Goal: Information Seeking & Learning: Learn about a topic

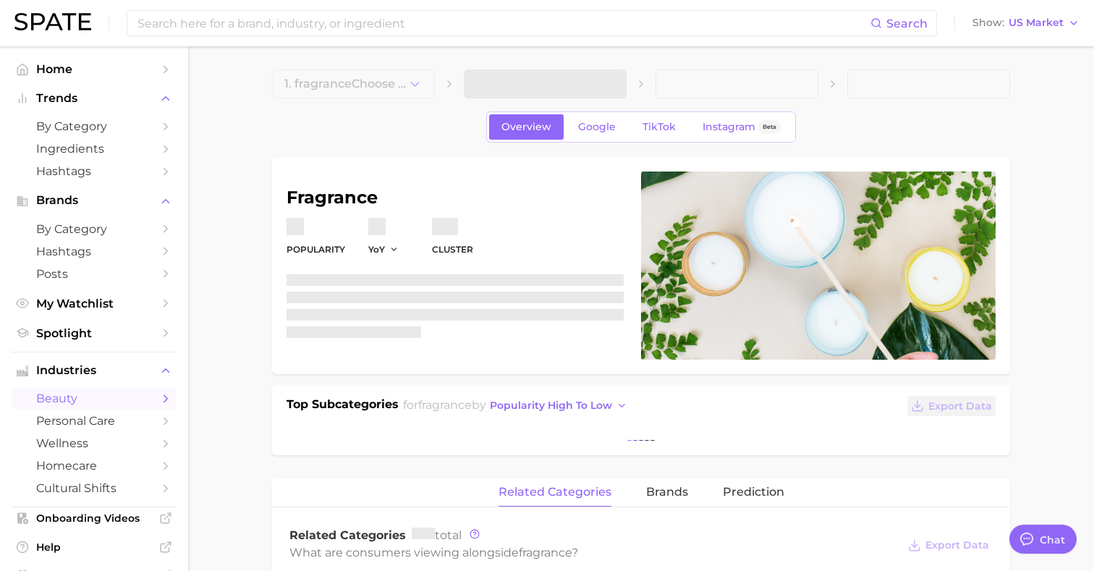
type textarea "x"
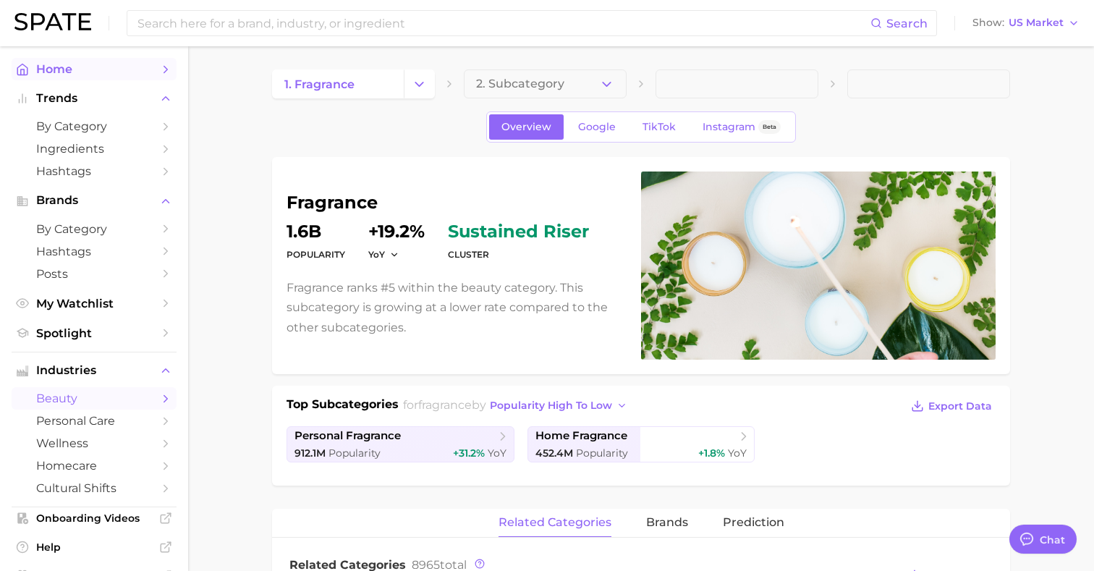
click at [53, 79] on link "Home" at bounding box center [94, 69] width 165 height 22
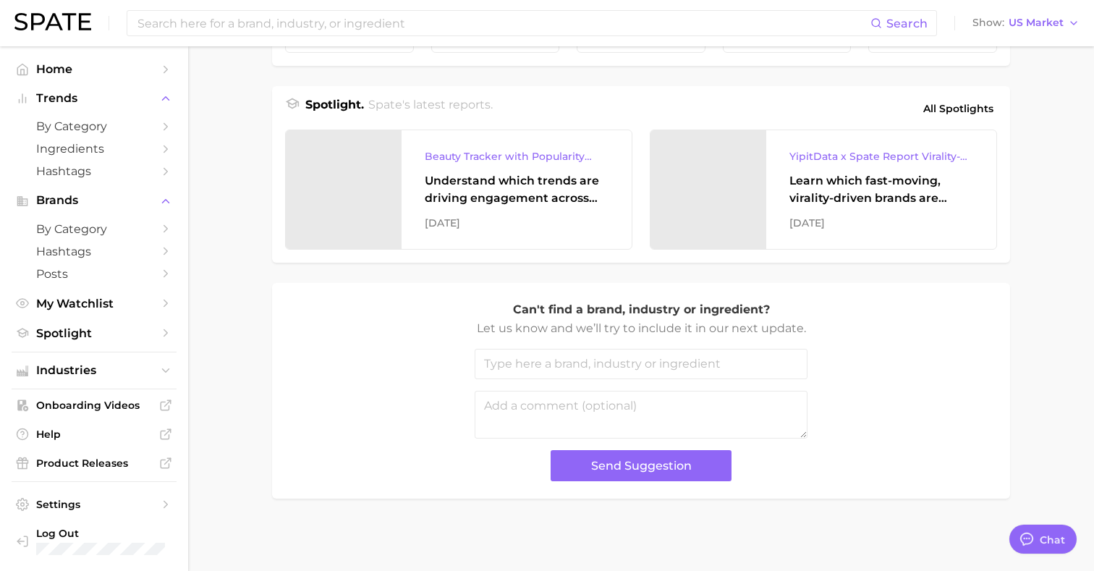
scroll to position [604, 0]
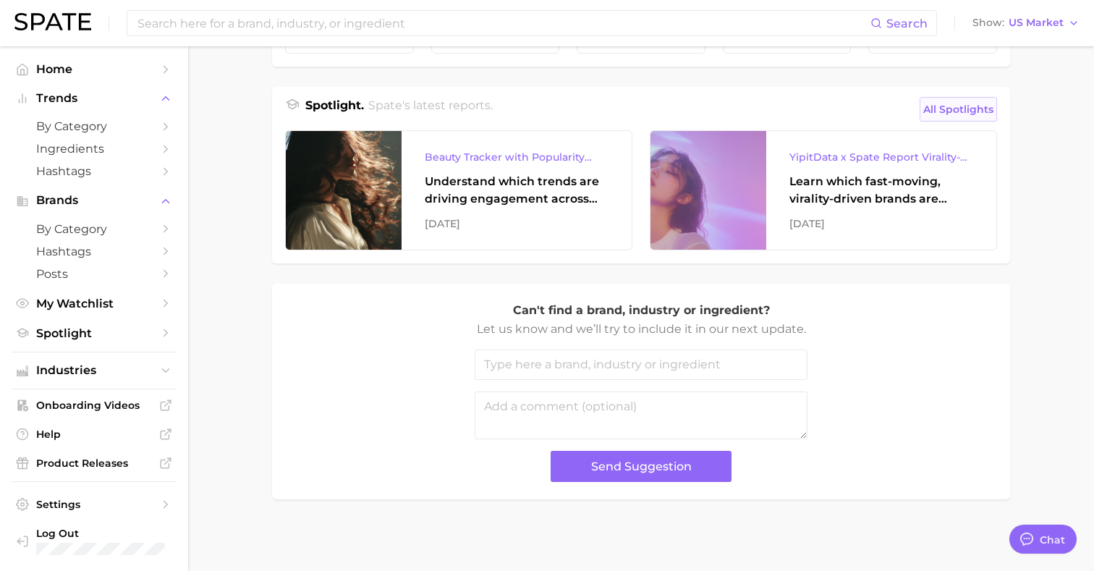
click at [948, 104] on span "All Spotlights" at bounding box center [958, 109] width 70 height 17
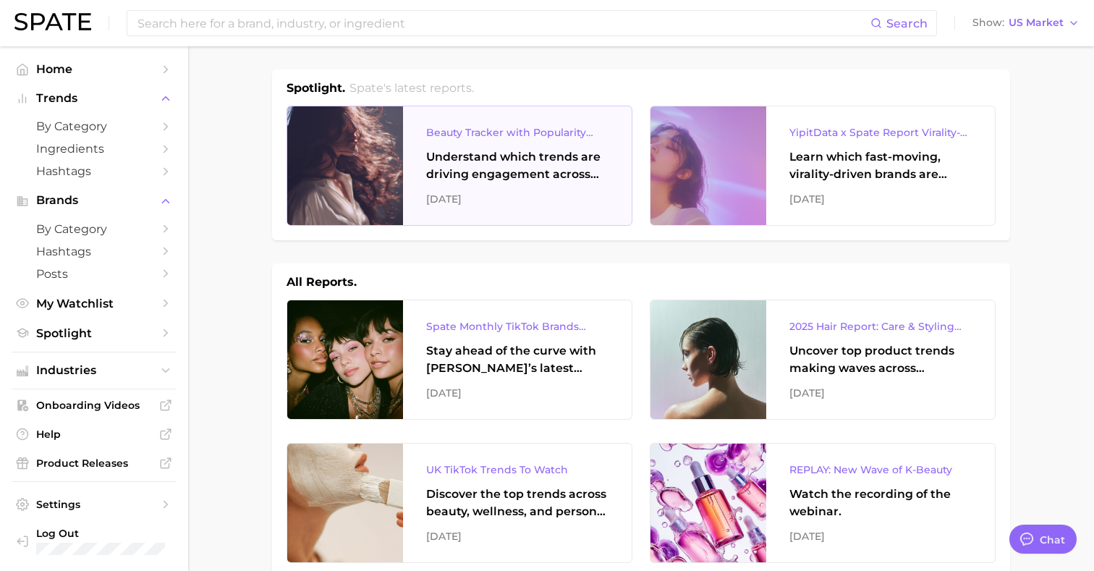
click at [562, 195] on div "[DATE]" at bounding box center [517, 198] width 182 height 17
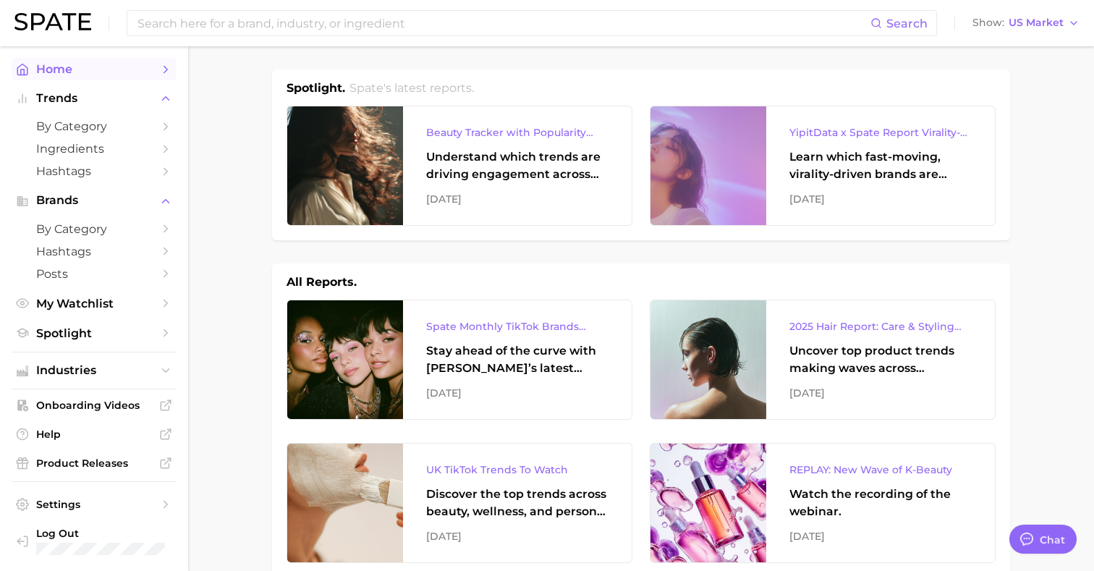
click at [66, 77] on link "Home" at bounding box center [94, 69] width 165 height 22
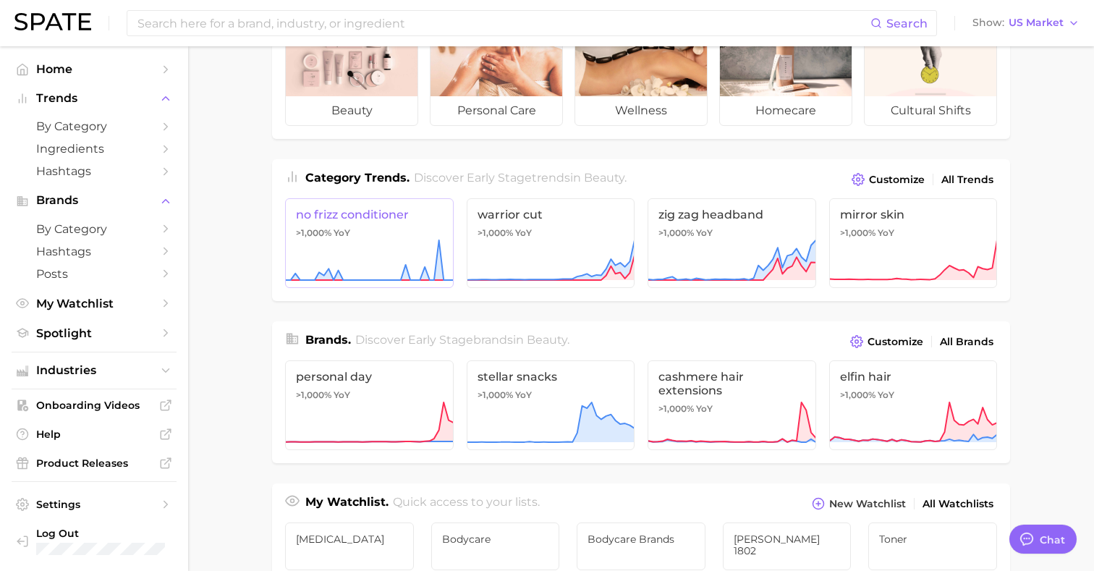
scroll to position [90, 0]
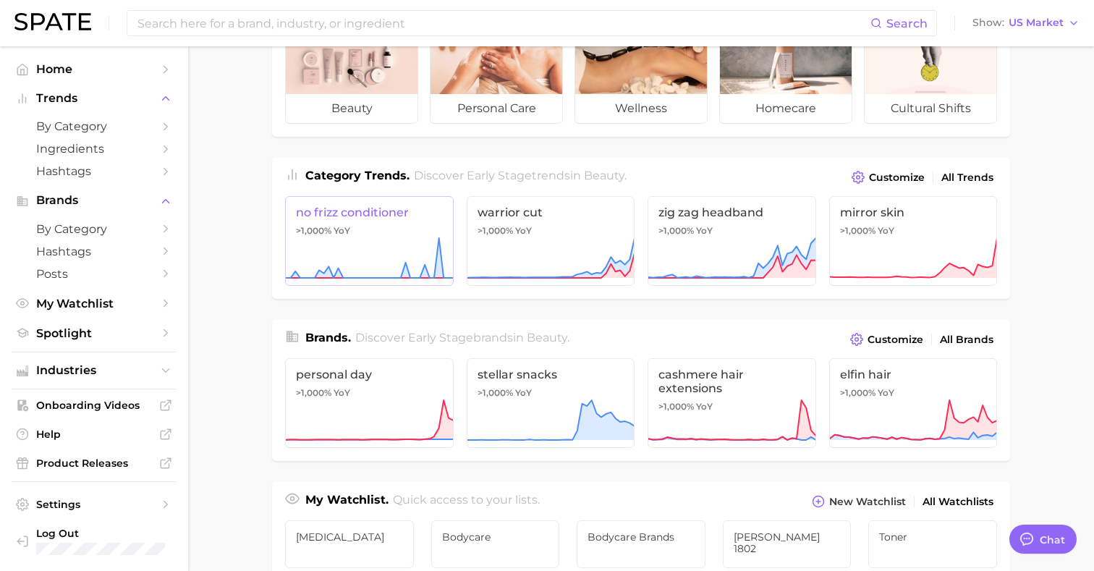
click at [374, 232] on link "no frizz conditioner >1,000% YoY" at bounding box center [369, 241] width 169 height 90
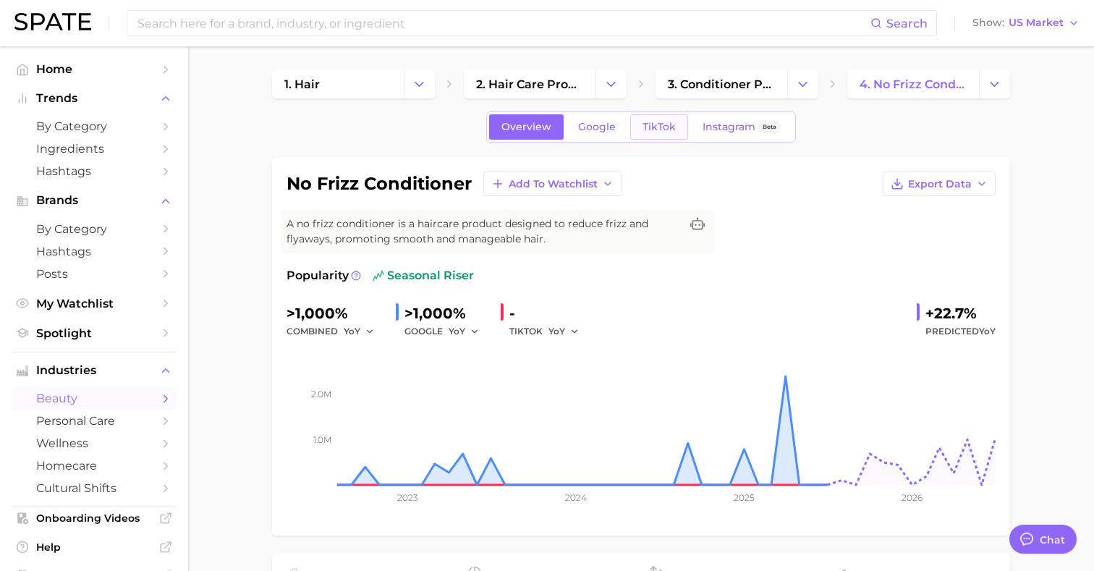
click at [674, 129] on span "TikTok" at bounding box center [659, 127] width 33 height 12
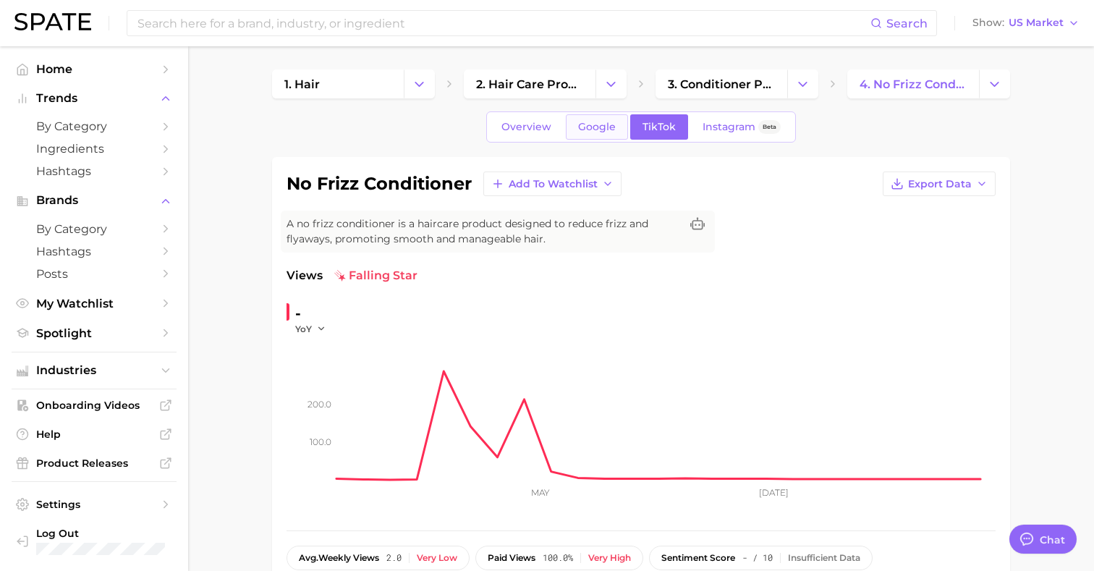
click at [605, 136] on link "Google" at bounding box center [597, 126] width 62 height 25
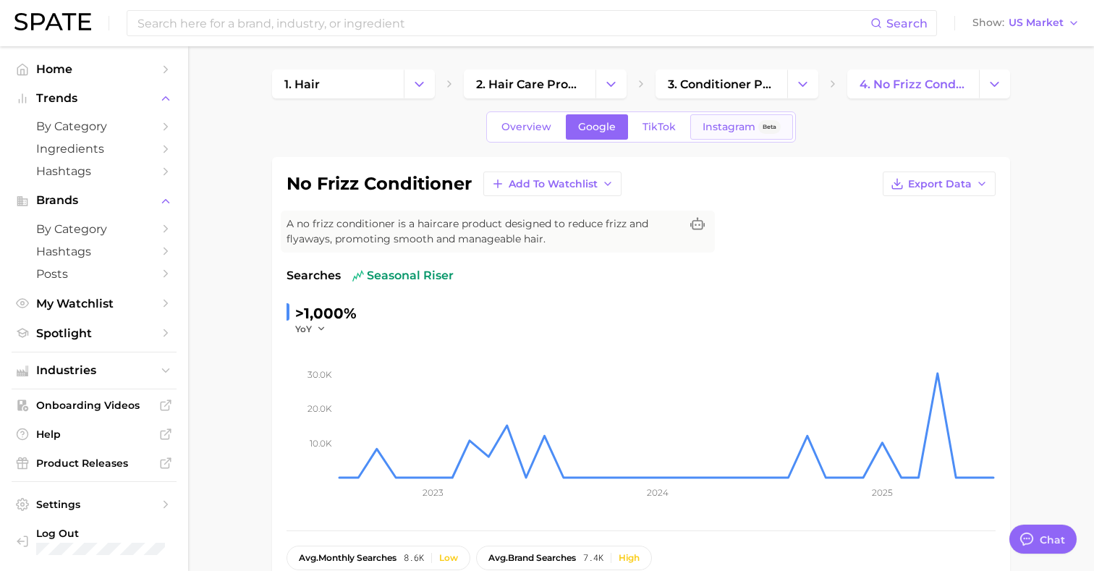
click at [708, 118] on link "Instagram Beta" at bounding box center [741, 126] width 103 height 25
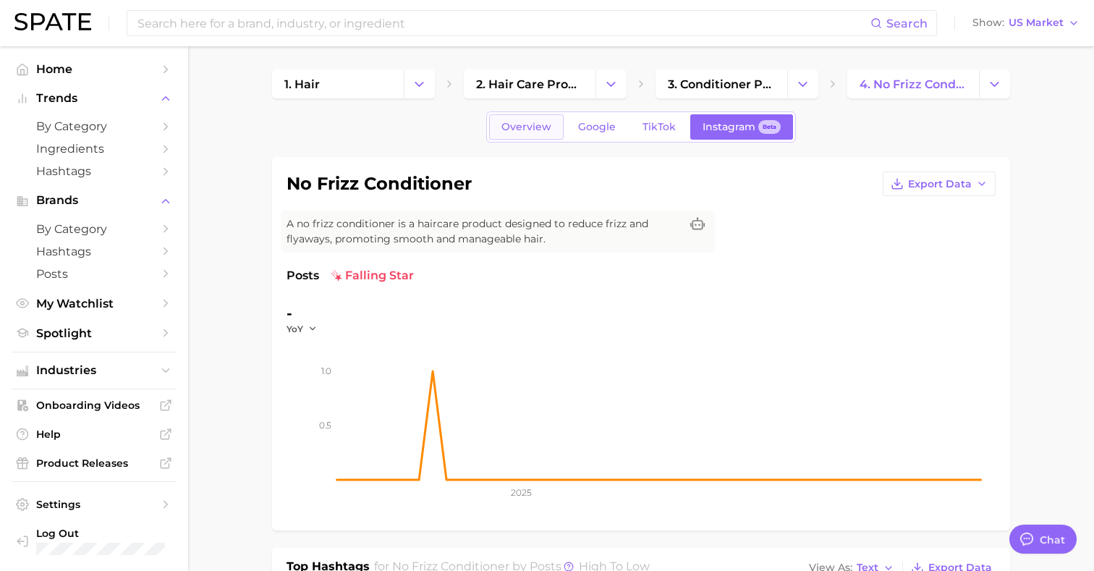
click at [519, 133] on link "Overview" at bounding box center [526, 126] width 75 height 25
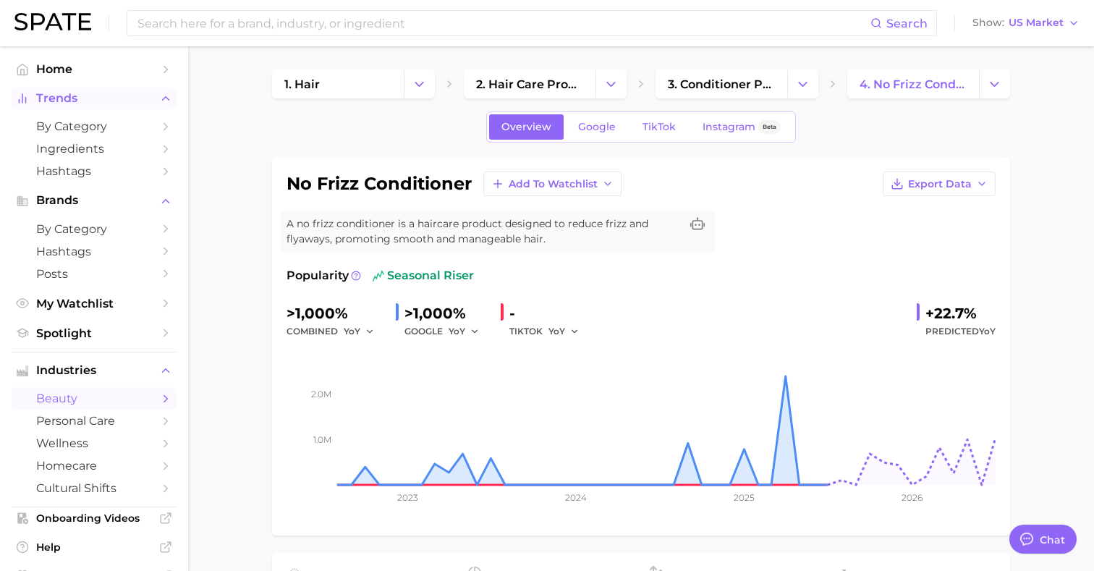
click at [48, 97] on span "Trends" at bounding box center [94, 98] width 116 height 13
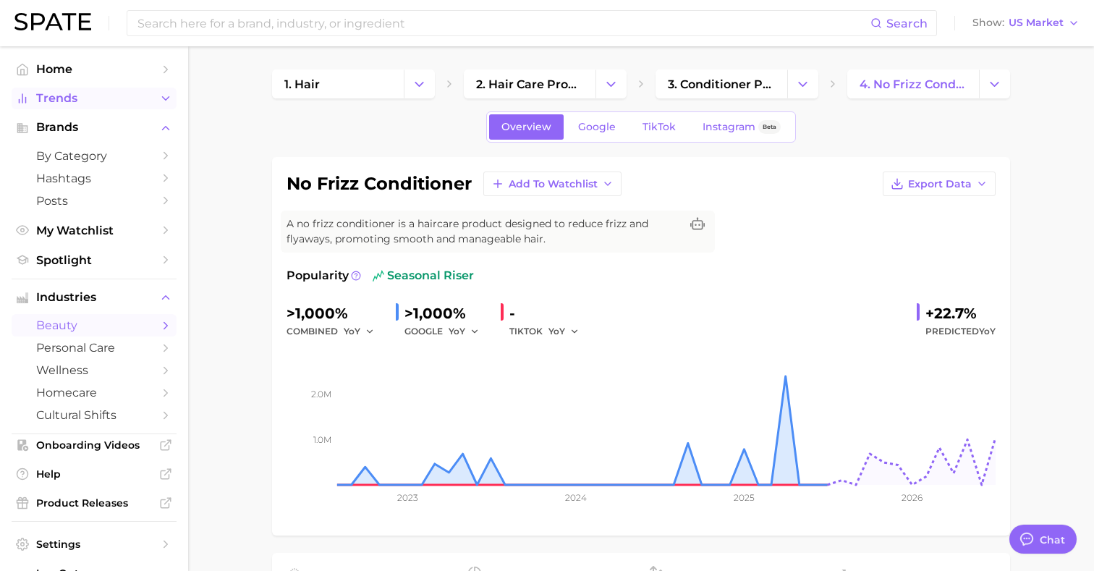
click at [90, 106] on button "Trends" at bounding box center [94, 99] width 165 height 22
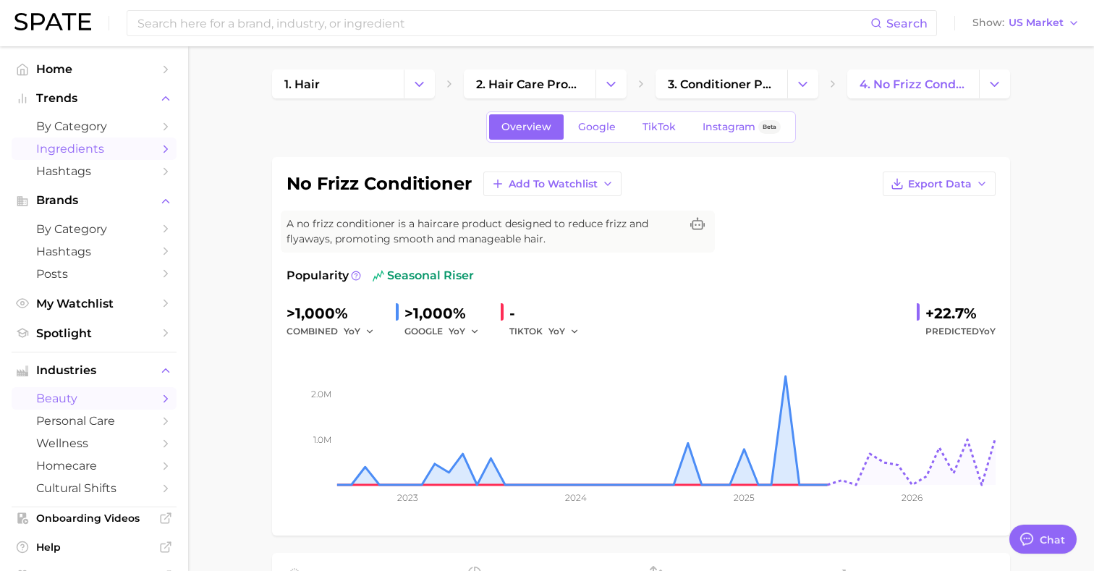
click at [144, 146] on span "Ingredients" at bounding box center [94, 149] width 116 height 14
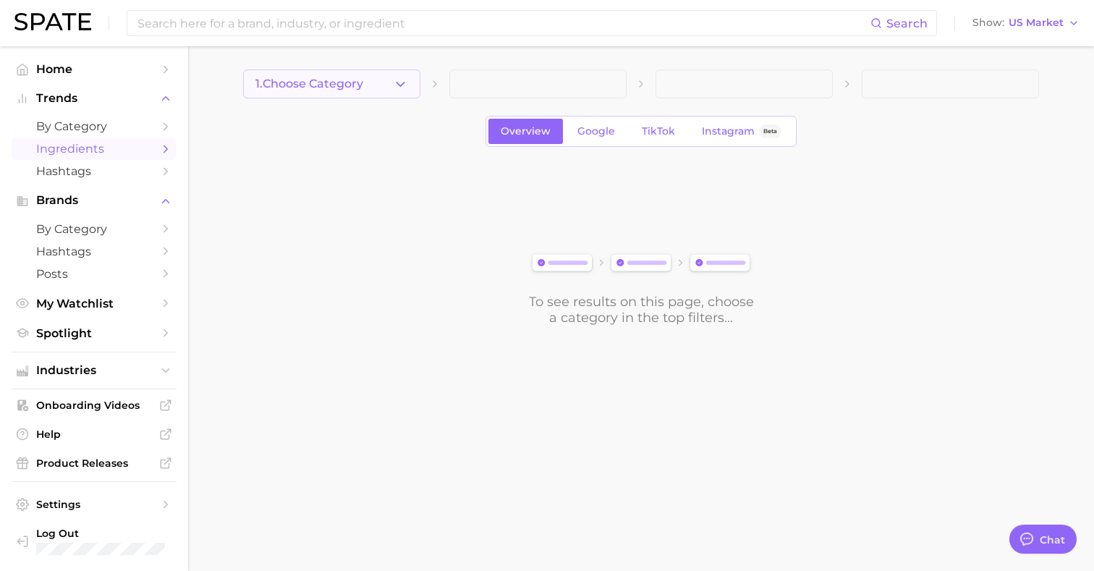
click at [313, 91] on button "1. Choose Category" at bounding box center [331, 83] width 177 height 29
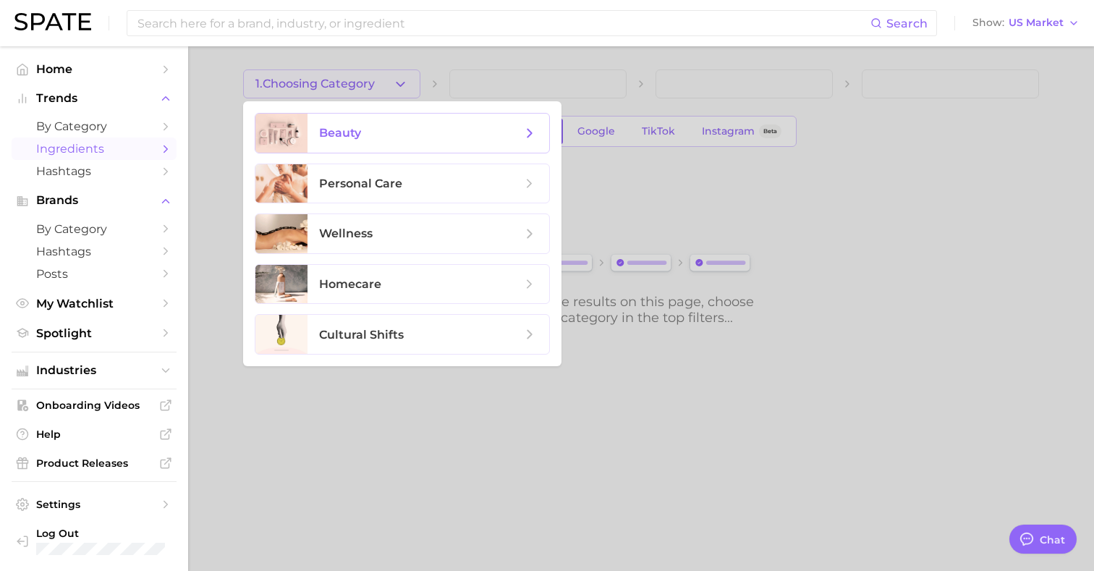
click at [449, 137] on span "beauty" at bounding box center [420, 133] width 203 height 16
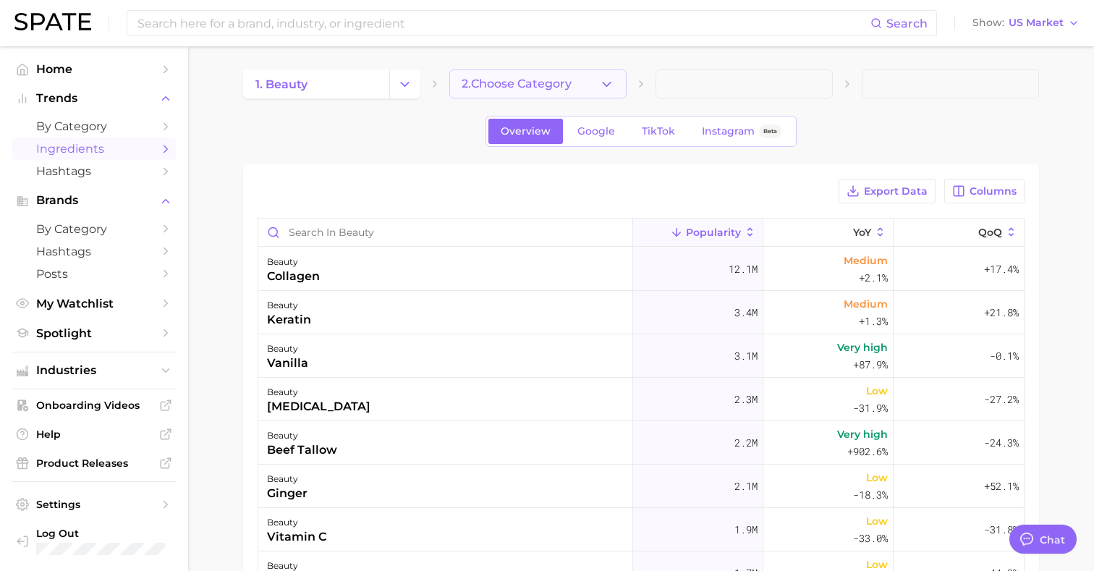
click at [558, 89] on span "2. Choose Category" at bounding box center [517, 83] width 110 height 13
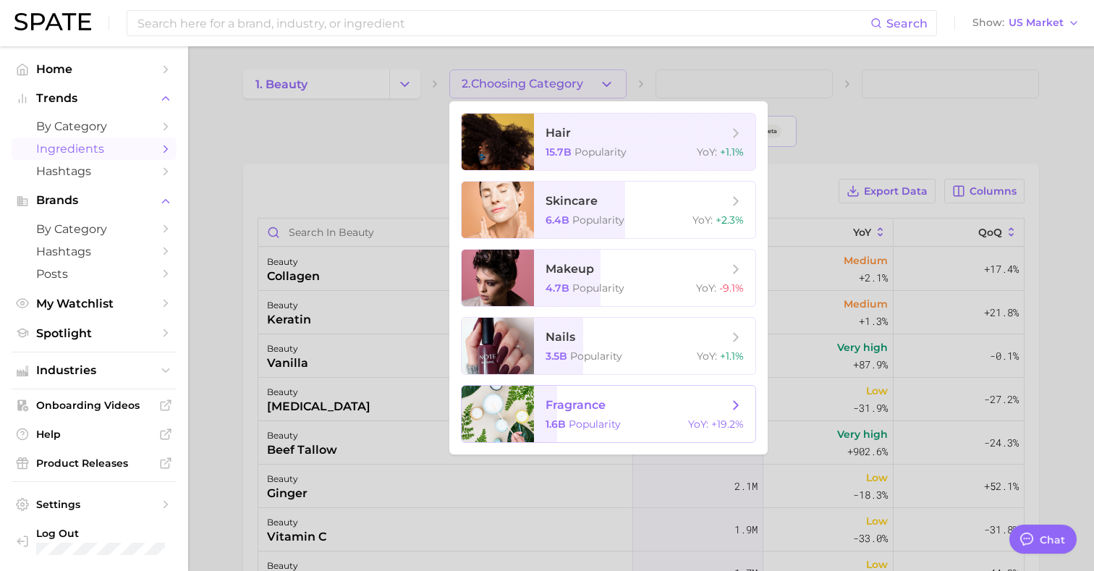
click at [617, 391] on span "fragrance 1.6b Popularity YoY : +19.2%" at bounding box center [644, 414] width 221 height 56
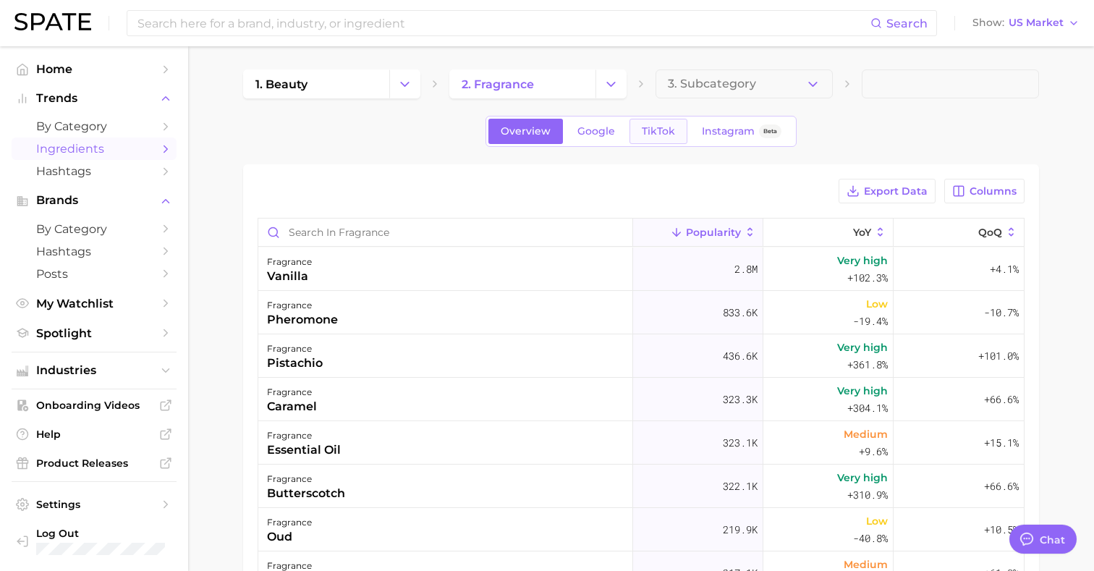
click at [657, 124] on link "TikTok" at bounding box center [659, 131] width 58 height 25
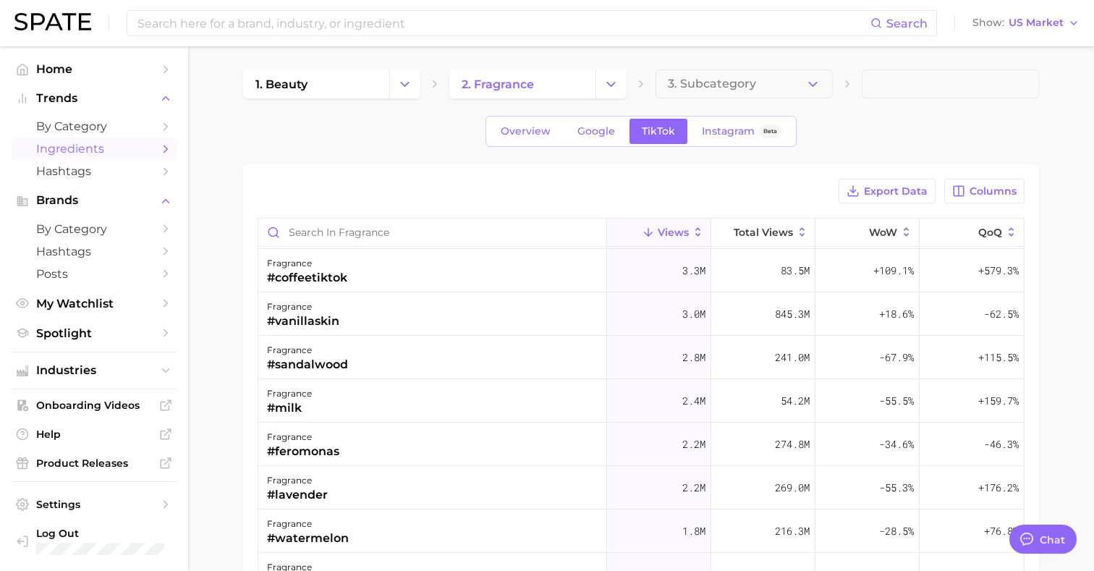
scroll to position [565, 0]
